Goal: Task Accomplishment & Management: Complete application form

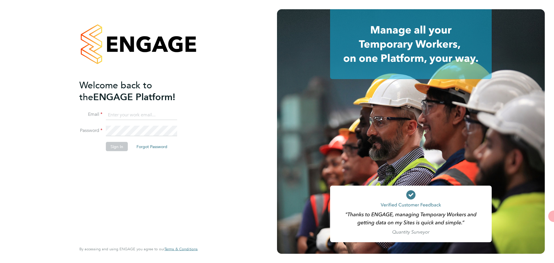
type input "[EMAIL_ADDRESS][DOMAIN_NAME]"
click at [112, 154] on li "Sign In Forgot Password" at bounding box center [135, 149] width 113 height 15
click at [119, 147] on button "Sign In" at bounding box center [117, 146] width 22 height 9
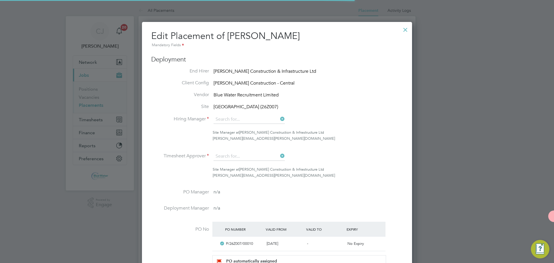
type input "[PERSON_NAME]"
type input "[DATE]"
type input "08:00"
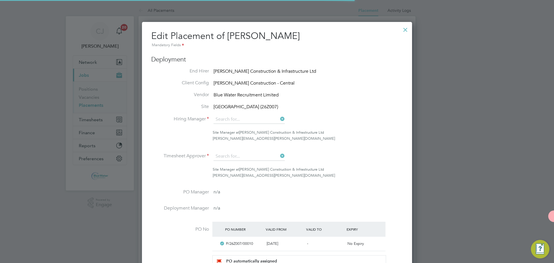
type input "18:00"
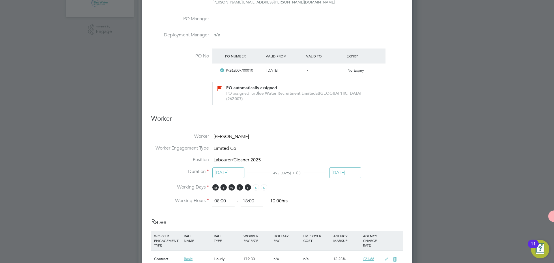
click at [346, 172] on input "[DATE]" at bounding box center [345, 172] width 32 height 11
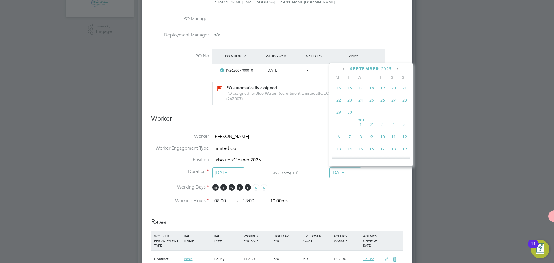
click at [384, 106] on span "26" at bounding box center [382, 100] width 11 height 11
type input "[DATE]"
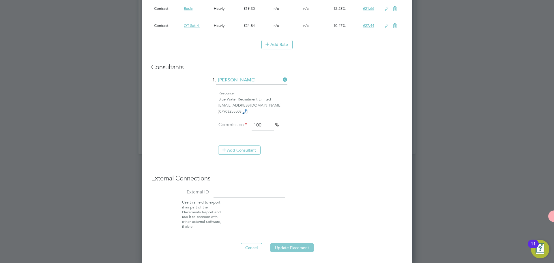
click at [285, 245] on button "Update Placement" at bounding box center [291, 247] width 43 height 9
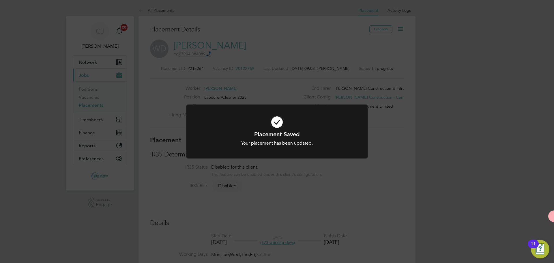
click at [376, 169] on div "Placement Saved Your placement has been updated. Cancel Okay" at bounding box center [277, 131] width 554 height 263
